Goal: Navigation & Orientation: Find specific page/section

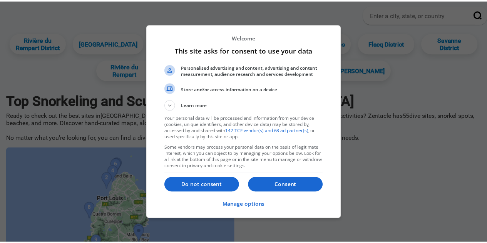
scroll to position [39, 0]
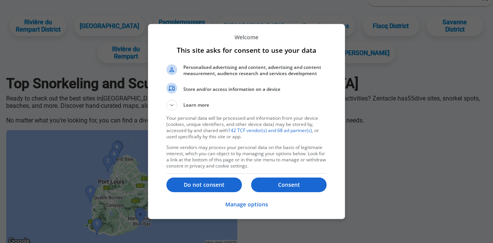
drag, startPoint x: 207, startPoint y: 182, endPoint x: 211, endPoint y: 179, distance: 4.9
click at [207, 182] on p "Do not consent" at bounding box center [203, 185] width 75 height 8
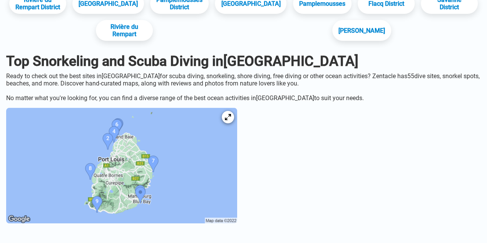
scroll to position [77, 0]
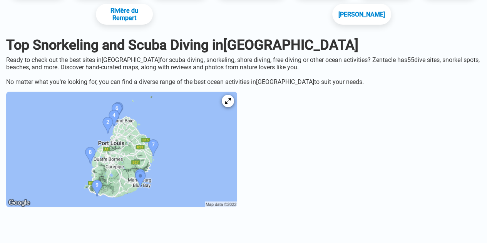
click at [136, 174] on img at bounding box center [121, 150] width 231 height 116
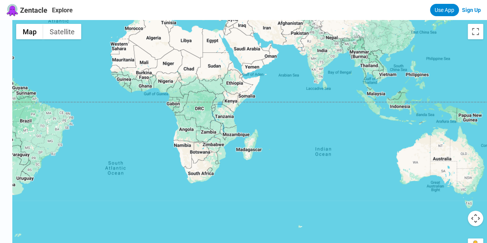
drag, startPoint x: 369, startPoint y: 133, endPoint x: 253, endPoint y: 167, distance: 120.4
click at [253, 167] on div at bounding box center [249, 141] width 475 height 243
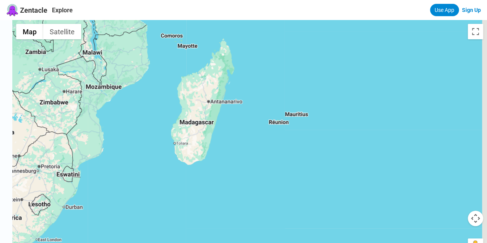
drag, startPoint x: 324, startPoint y: 134, endPoint x: 282, endPoint y: 150, distance: 45.2
click at [282, 150] on div at bounding box center [249, 141] width 475 height 243
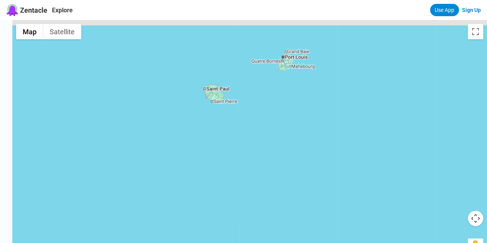
drag, startPoint x: 313, startPoint y: 115, endPoint x: 245, endPoint y: 178, distance: 93.5
click at [242, 185] on div at bounding box center [249, 141] width 475 height 243
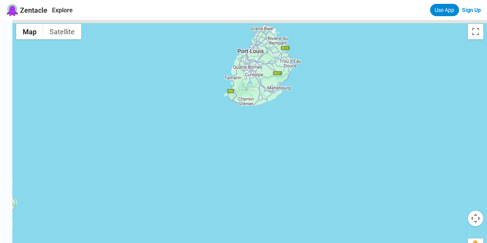
drag, startPoint x: 249, startPoint y: 86, endPoint x: 260, endPoint y: 199, distance: 113.4
click at [270, 241] on div at bounding box center [249, 141] width 475 height 243
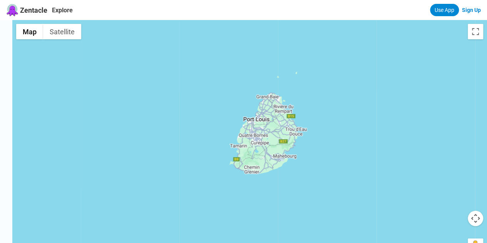
drag, startPoint x: 265, startPoint y: 135, endPoint x: 249, endPoint y: 186, distance: 54.0
click at [249, 186] on div at bounding box center [249, 141] width 475 height 243
